Goal: Go to known website: Access a specific website the user already knows

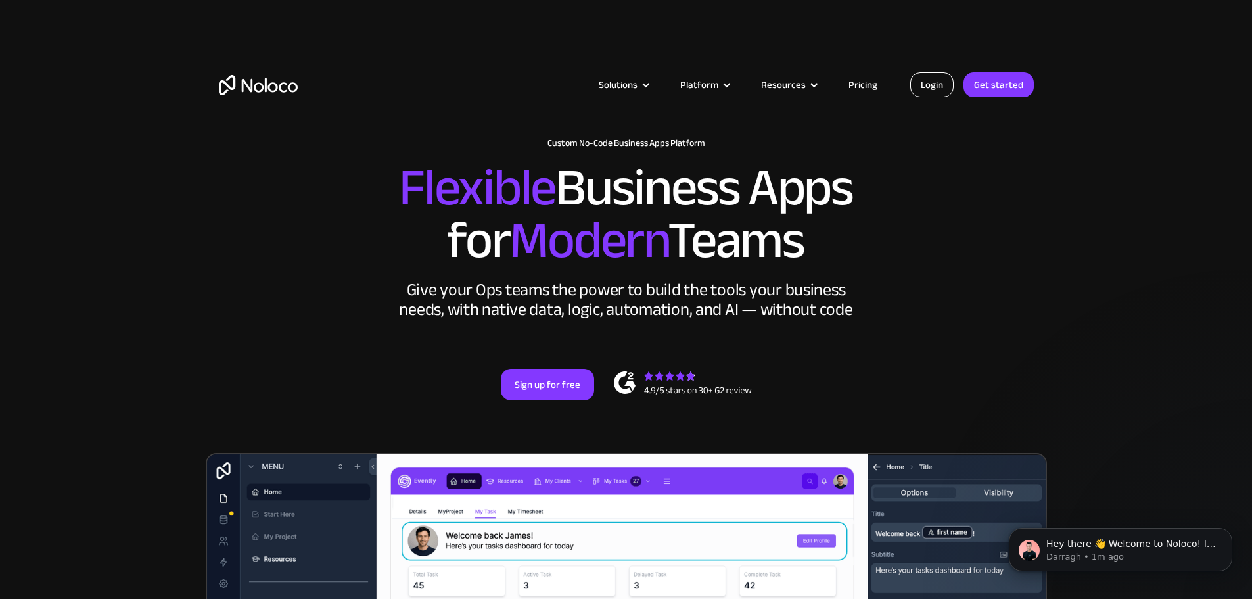
click at [943, 90] on link "Login" at bounding box center [932, 84] width 43 height 25
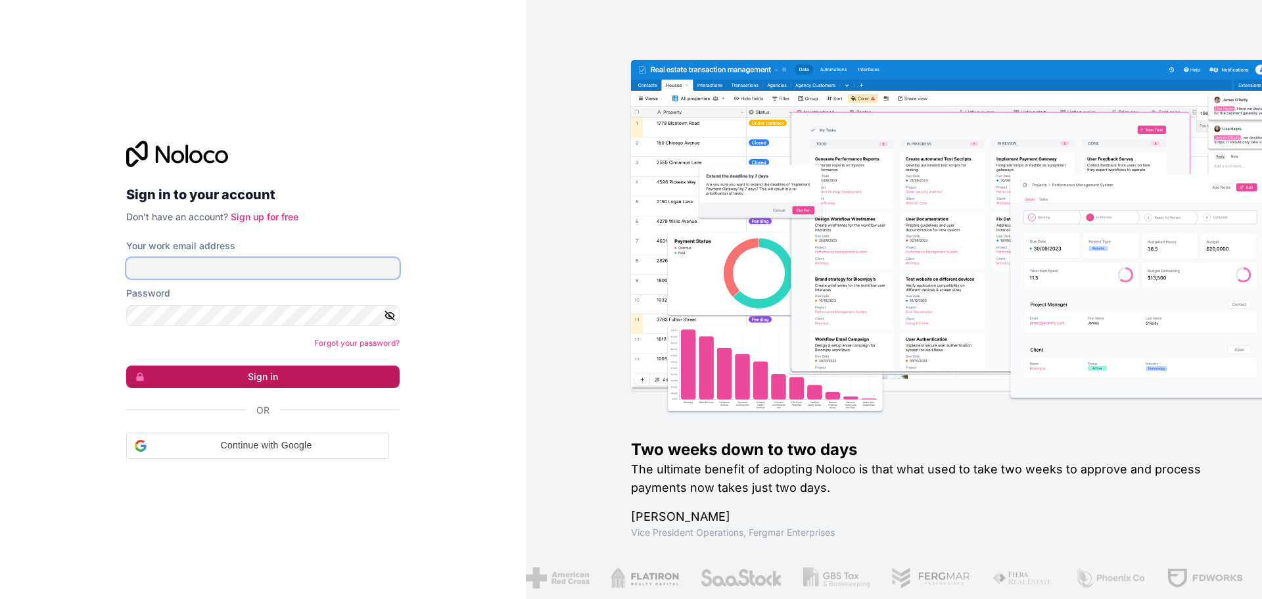
type input "[PERSON_NAME][EMAIL_ADDRESS][DOMAIN_NAME]"
click at [180, 381] on button "Sign in" at bounding box center [263, 377] width 274 height 22
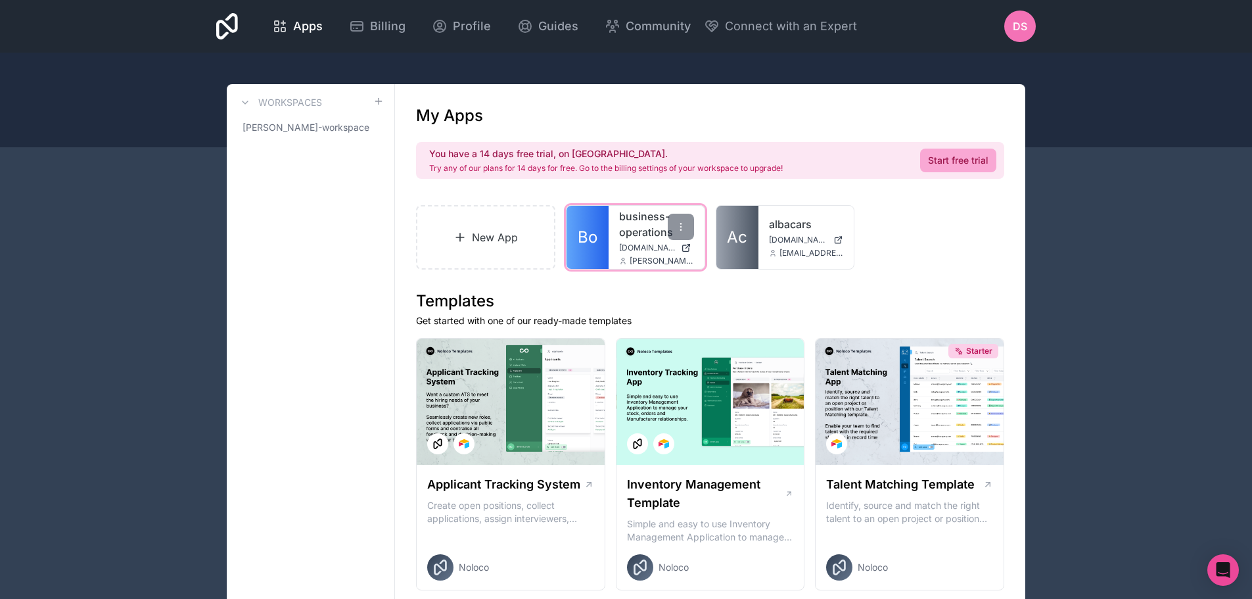
click at [627, 235] on link "business-operations" at bounding box center [656, 224] width 75 height 32
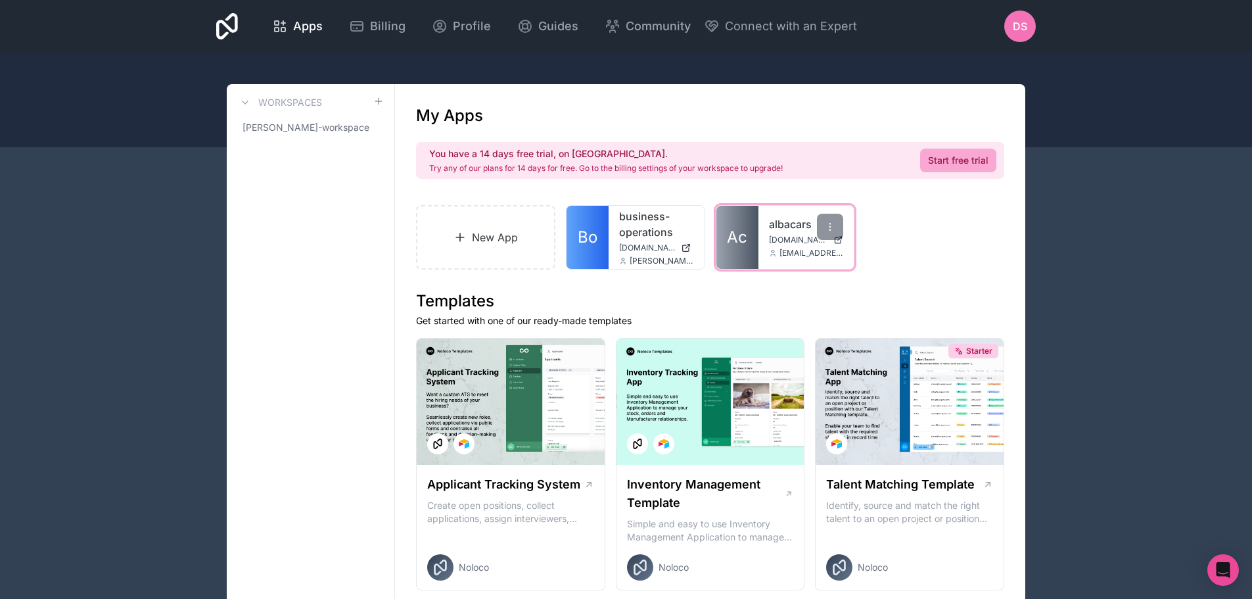
click at [770, 220] on link "albacars" at bounding box center [806, 224] width 75 height 16
